Goal: Obtain resource: Download file/media

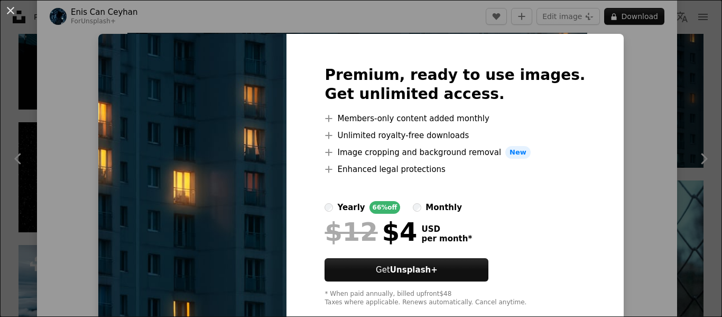
scroll to position [23, 0]
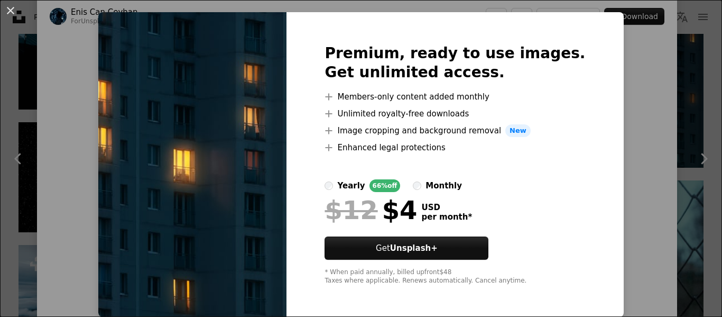
click at [267, 212] on img at bounding box center [192, 164] width 188 height 305
click at [14, 14] on button "An X shape" at bounding box center [10, 10] width 13 height 13
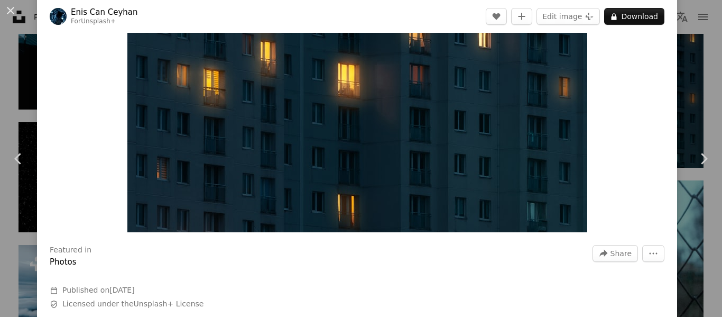
scroll to position [172, 0]
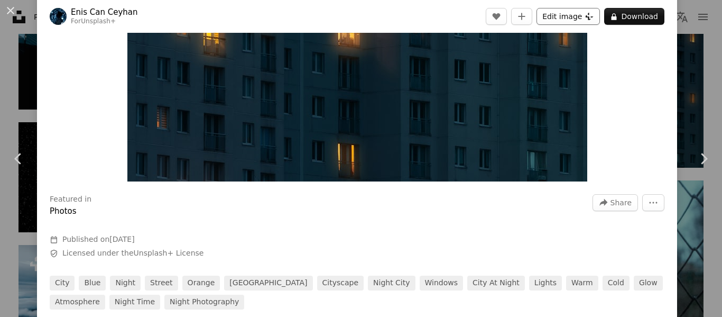
click at [558, 14] on button "Edit image Plus sign for Unsplash+" at bounding box center [568, 16] width 63 height 17
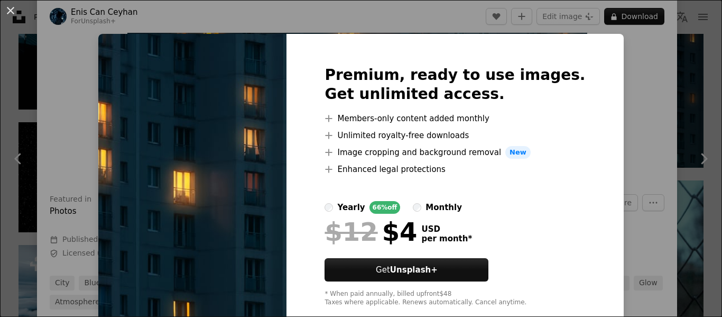
click at [641, 122] on div "An X shape Premium, ready to use images. Get unlimited access. A plus sign Memb…" at bounding box center [361, 158] width 722 height 317
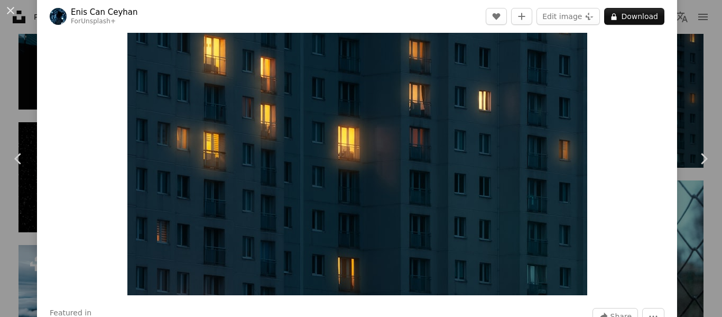
scroll to position [58, 0]
